Goal: Transaction & Acquisition: Purchase product/service

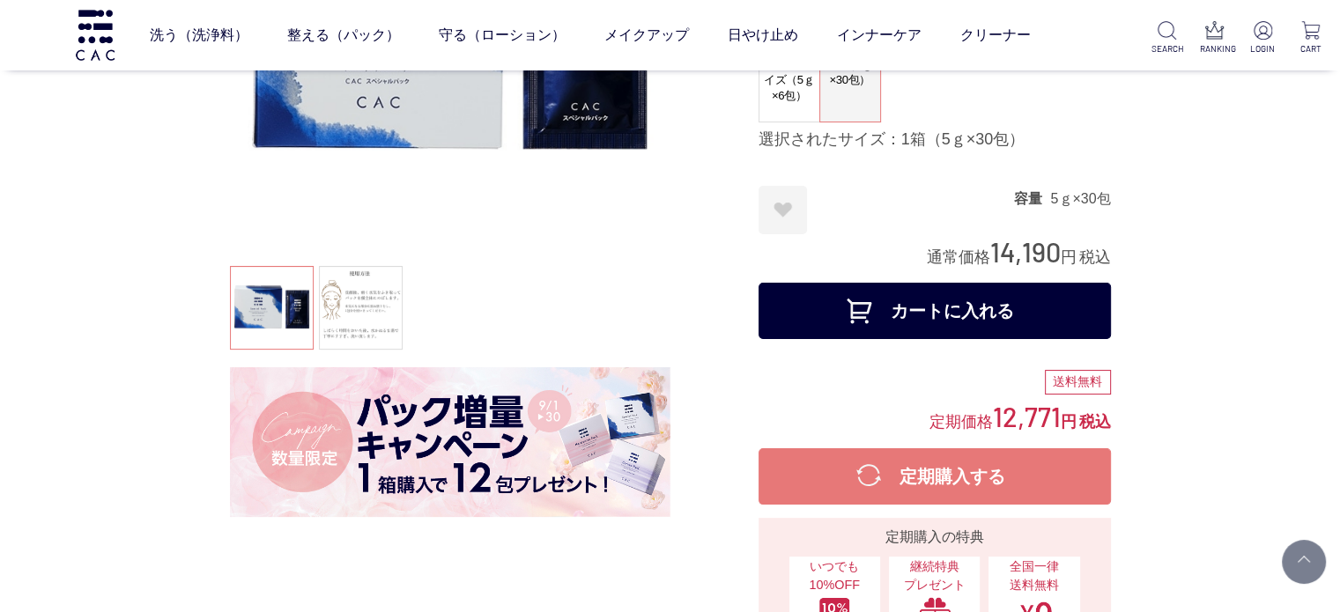
scroll to position [264, 0]
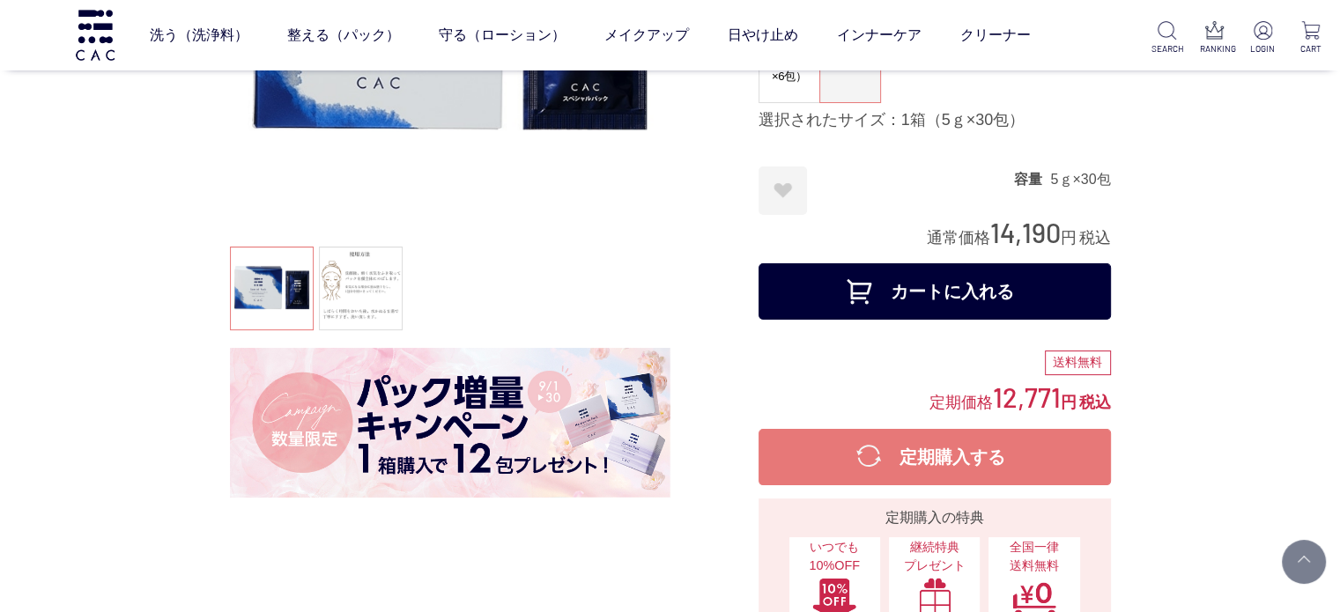
click at [568, 393] on img at bounding box center [450, 423] width 441 height 150
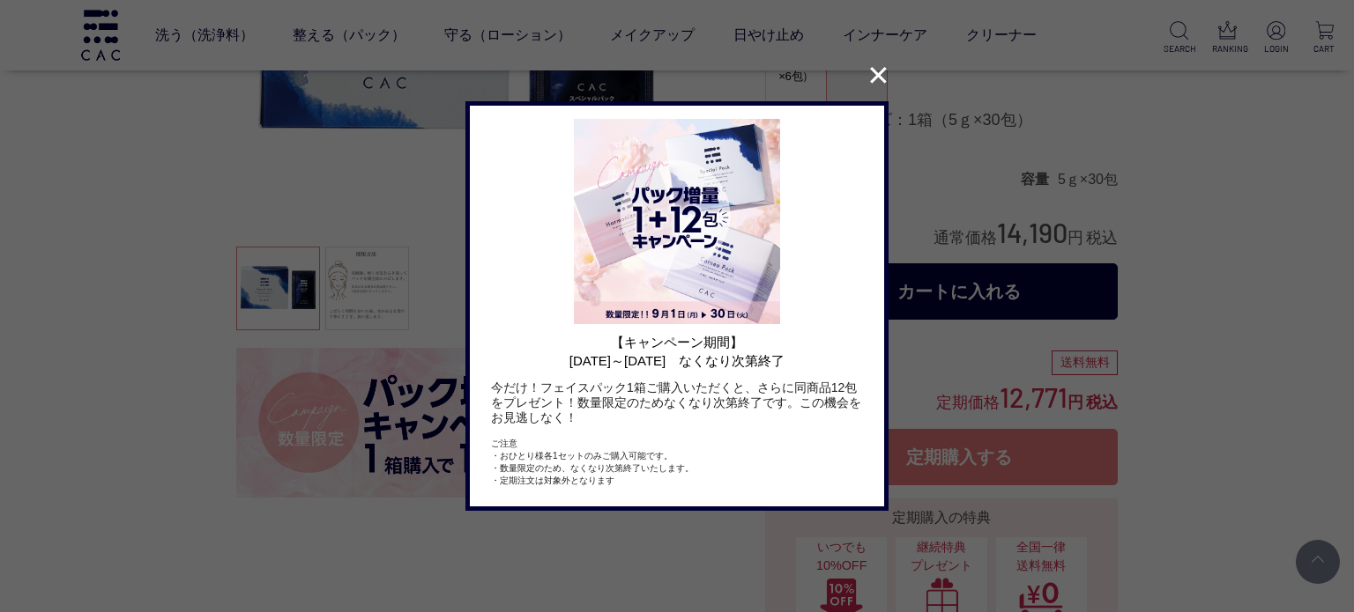
drag, startPoint x: 563, startPoint y: 388, endPoint x: 613, endPoint y: 422, distance: 60.9
click at [613, 422] on p "今だけ！フェイスパック1箱ご購入いただくと、さらに同商品12包をプレゼント！数量限定のためなくなり次第終了です。この機会をお見逃しなく！" at bounding box center [677, 403] width 372 height 44
drag, startPoint x: 588, startPoint y: 421, endPoint x: 567, endPoint y: 368, distance: 56.9
click at [567, 368] on div "【キャンペーン期間】 2025年9月1日～30日　なくなり次第終了 今だけ！フェイスパック1箱ご購入いただくと、さらに同商品12包をプレゼント！数量限定のため…" at bounding box center [677, 306] width 414 height 401
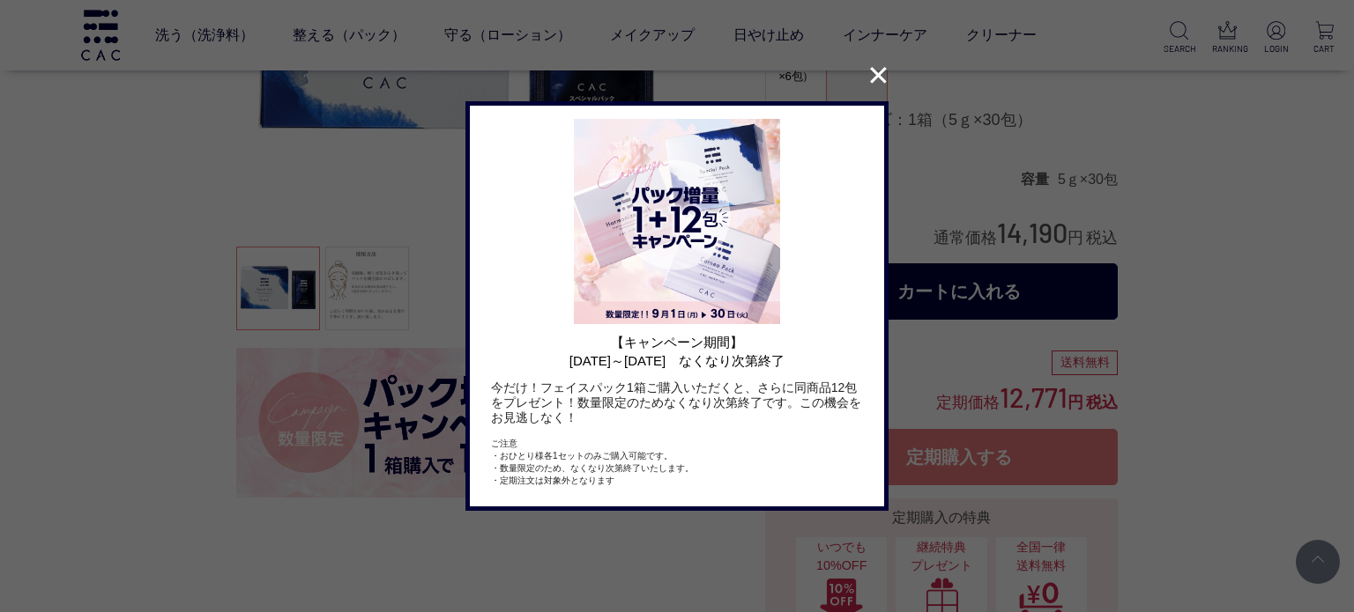
click at [553, 368] on h1 "【キャンペーン期間】 2025年9月1日～30日　なくなり次第終了" at bounding box center [677, 351] width 372 height 37
click at [878, 80] on button "✕" at bounding box center [878, 75] width 34 height 33
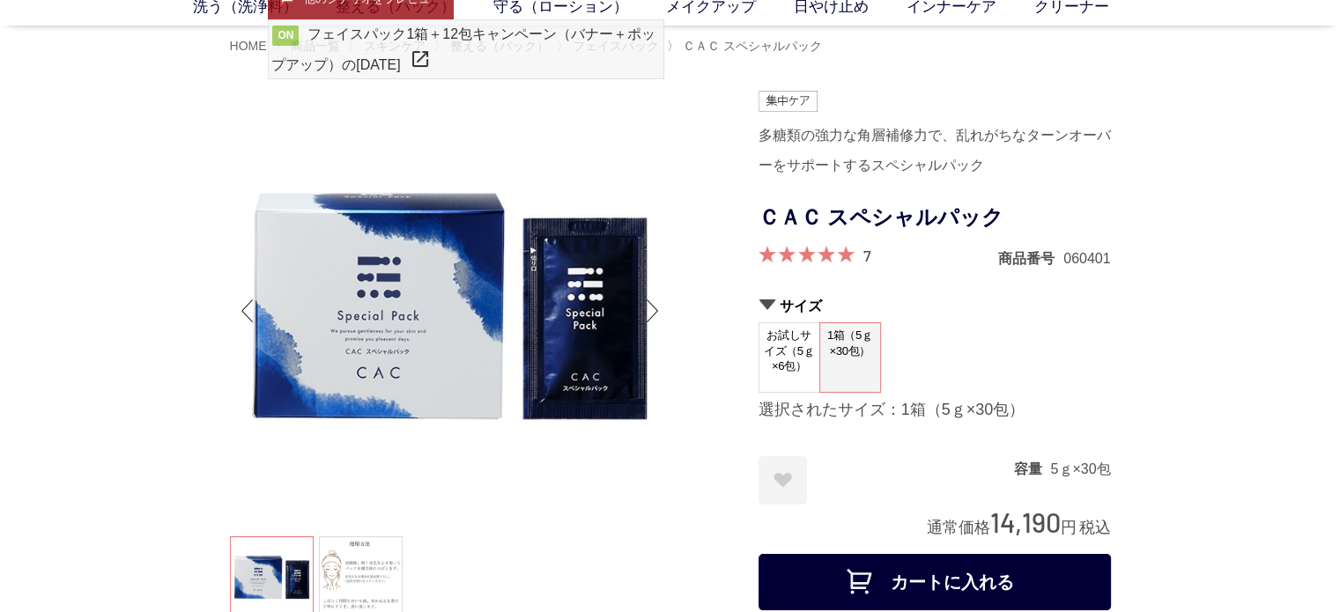
scroll to position [0, 0]
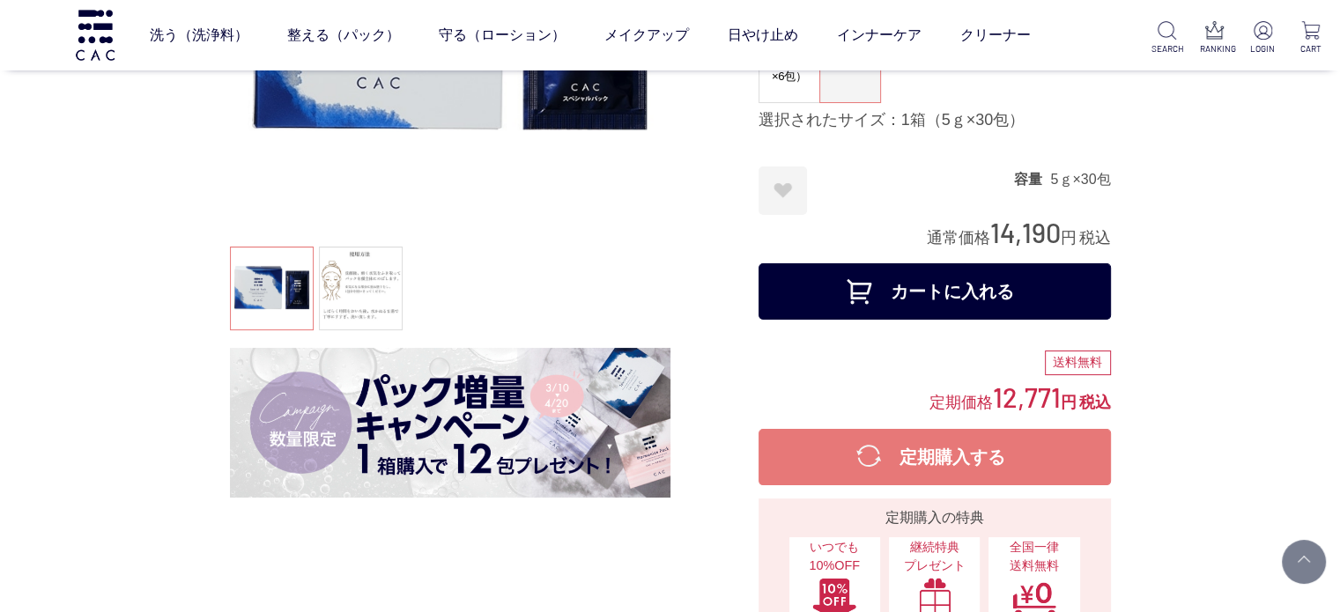
click at [550, 245] on div at bounding box center [450, 152] width 441 height 703
